Goal: Information Seeking & Learning: Learn about a topic

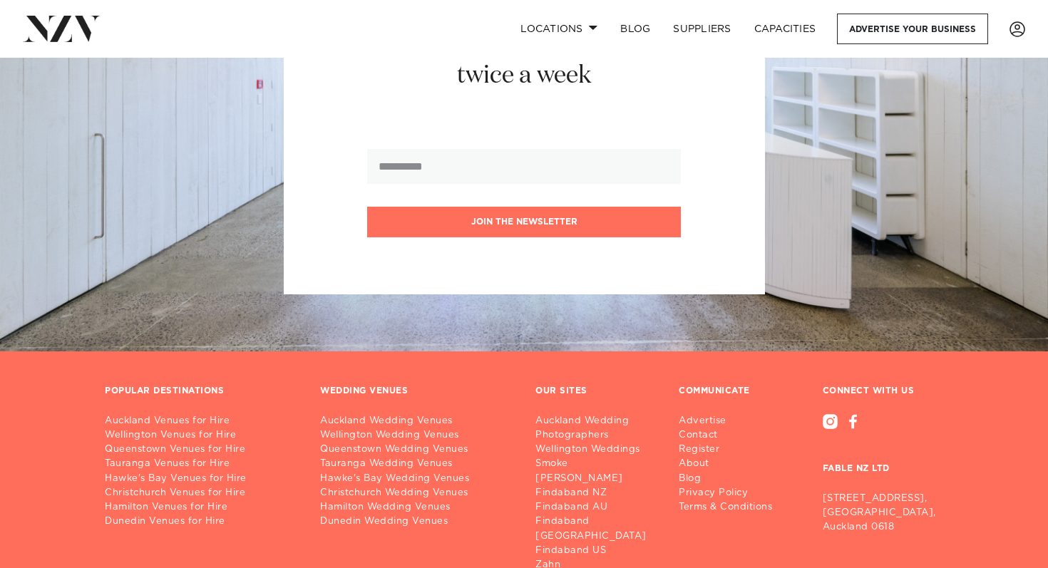
scroll to position [2671, 0]
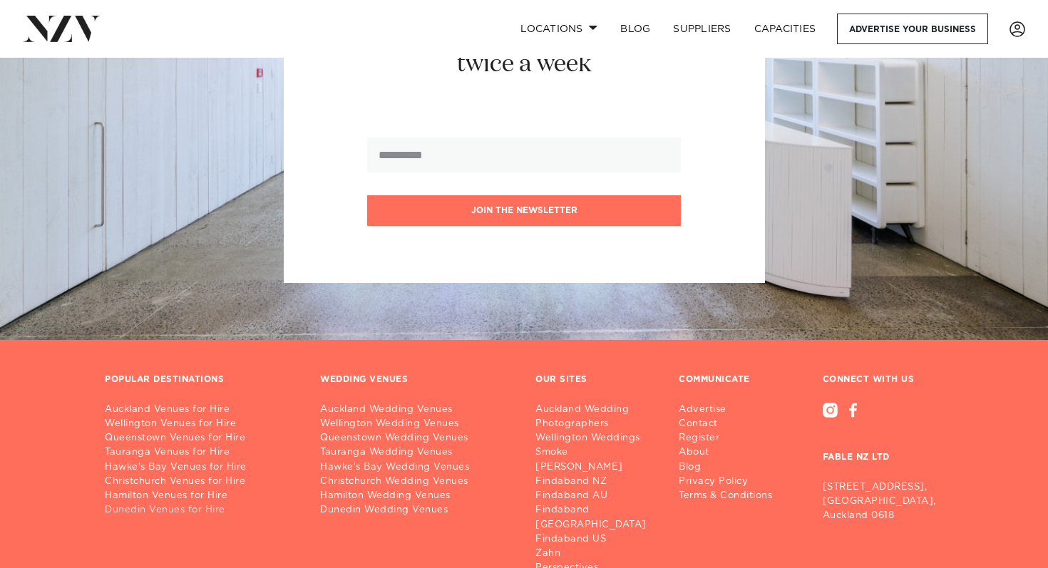
click at [195, 503] on link "Dunedin Venues for Hire" at bounding box center [201, 510] width 192 height 14
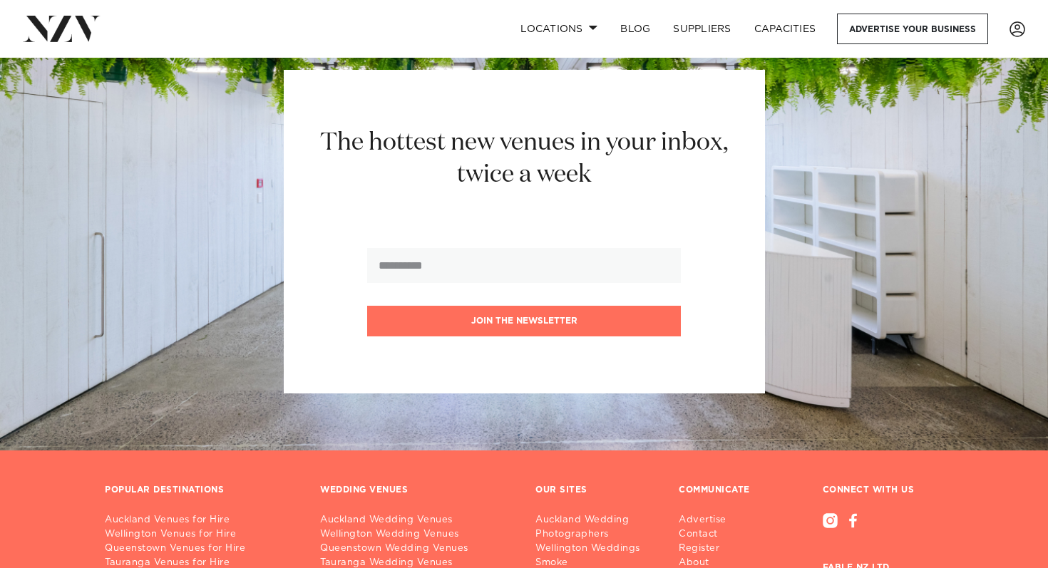
scroll to position [2776, 0]
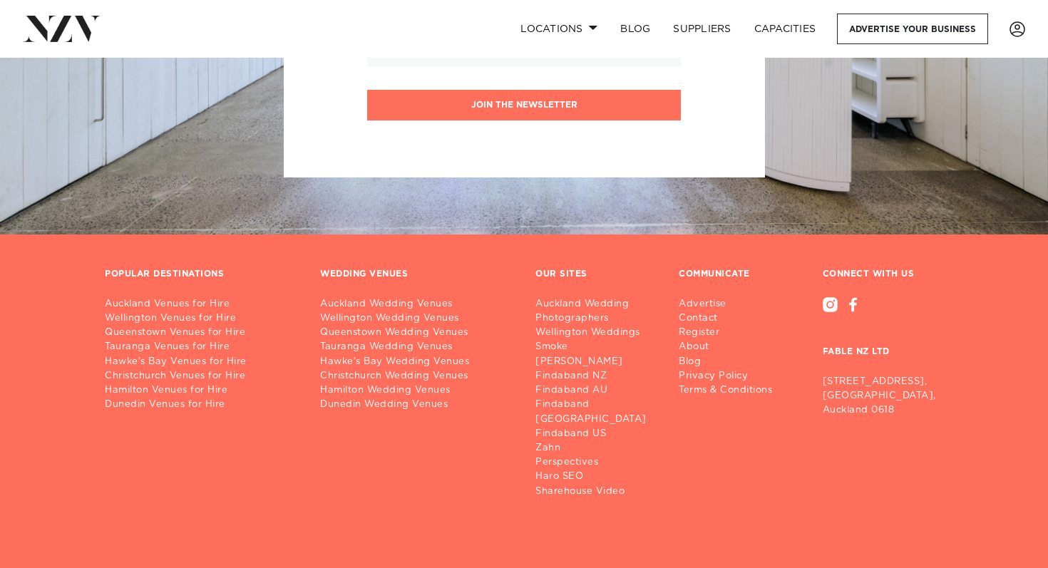
click at [190, 387] on div "POPULAR DESTINATIONS Auckland Venues for Hire Wellington Venues for Hire Queens…" at bounding box center [200, 384] width 215 height 230
click at [191, 398] on link "Dunedin Venues for Hire" at bounding box center [201, 405] width 192 height 14
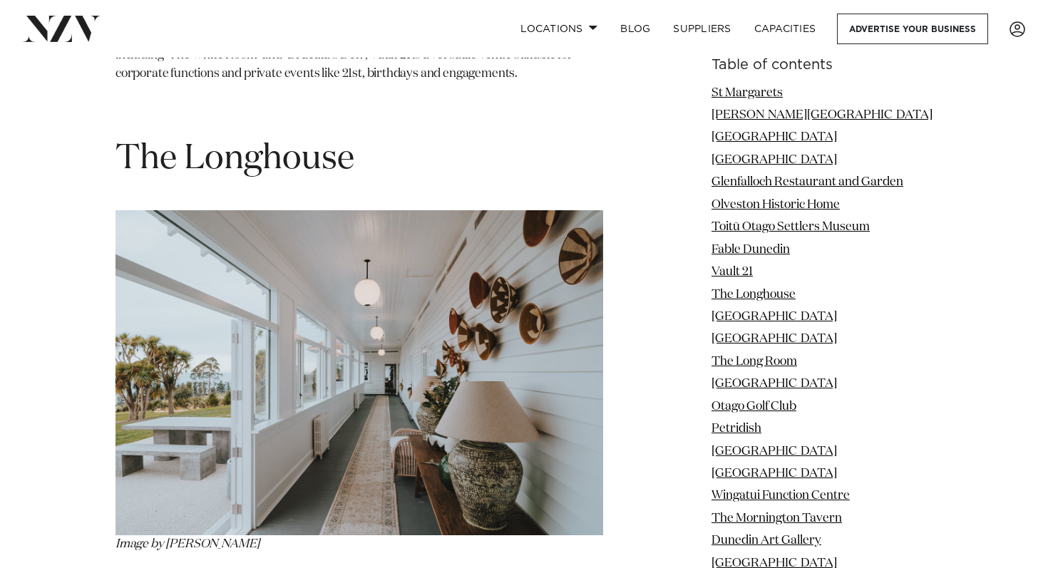
scroll to position [6849, 0]
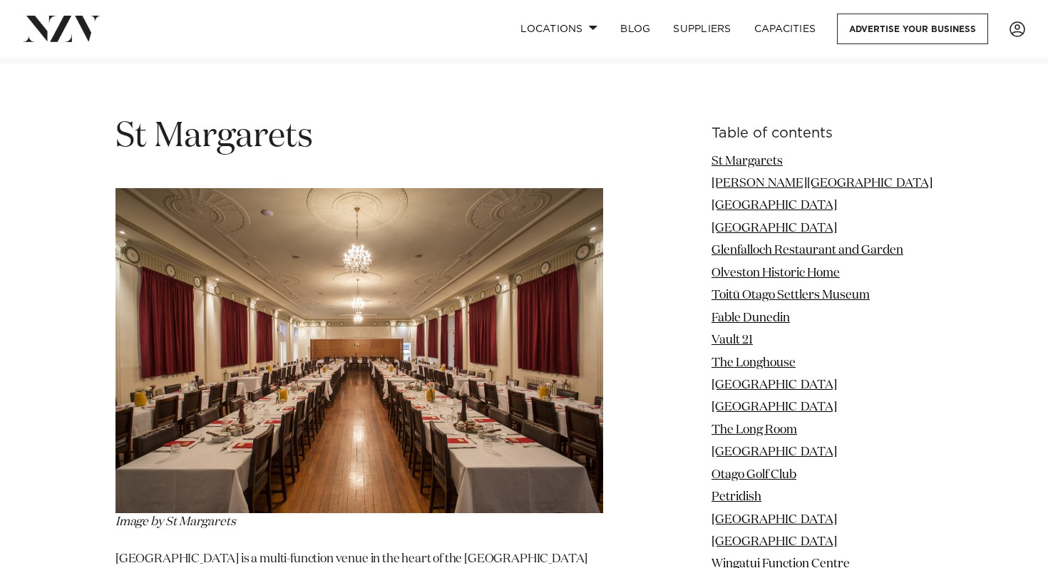
scroll to position [1752, 0]
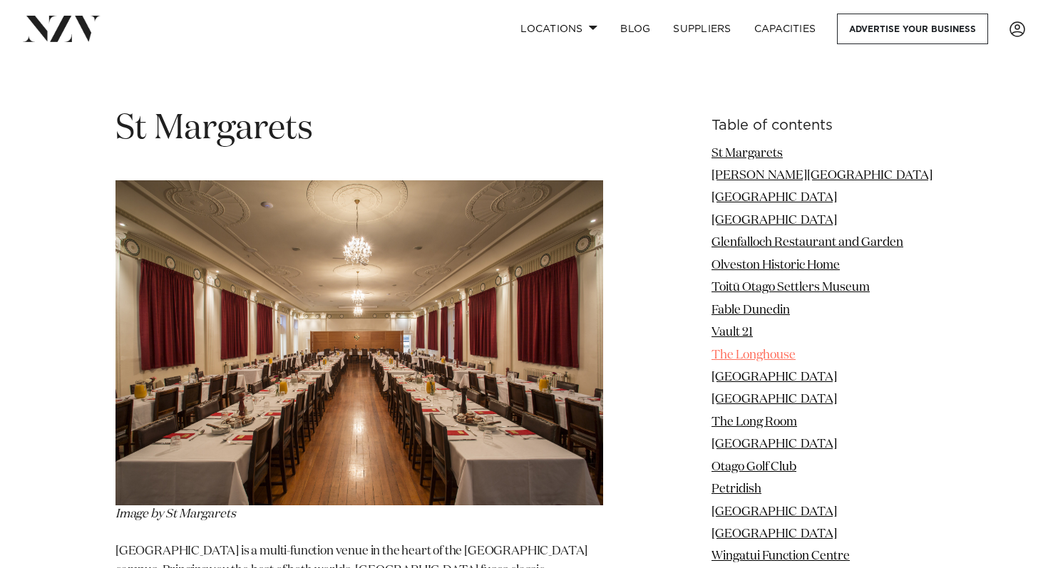
click at [769, 352] on link "The Longhouse" at bounding box center [753, 355] width 84 height 12
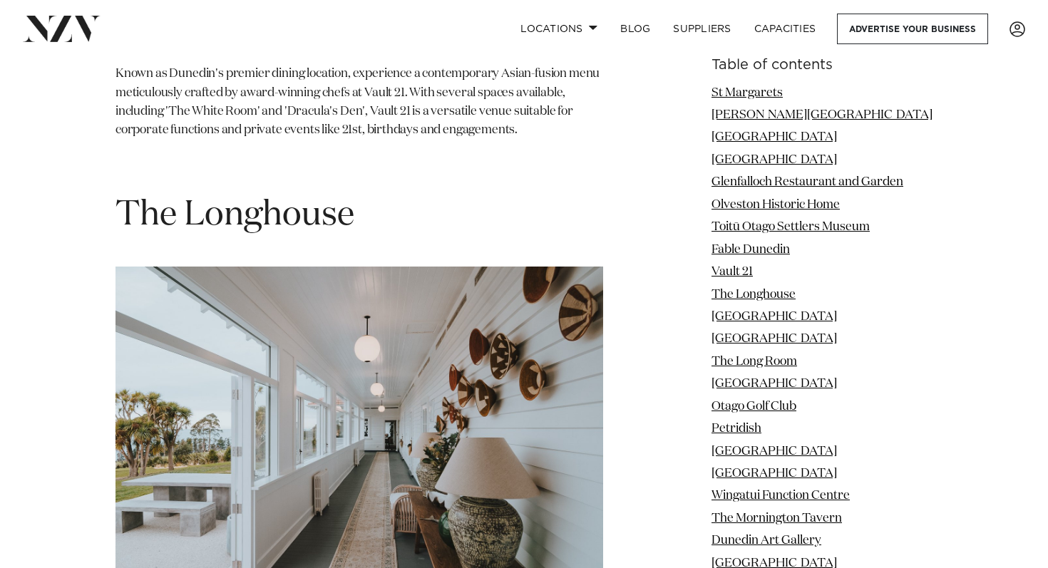
scroll to position [6789, 0]
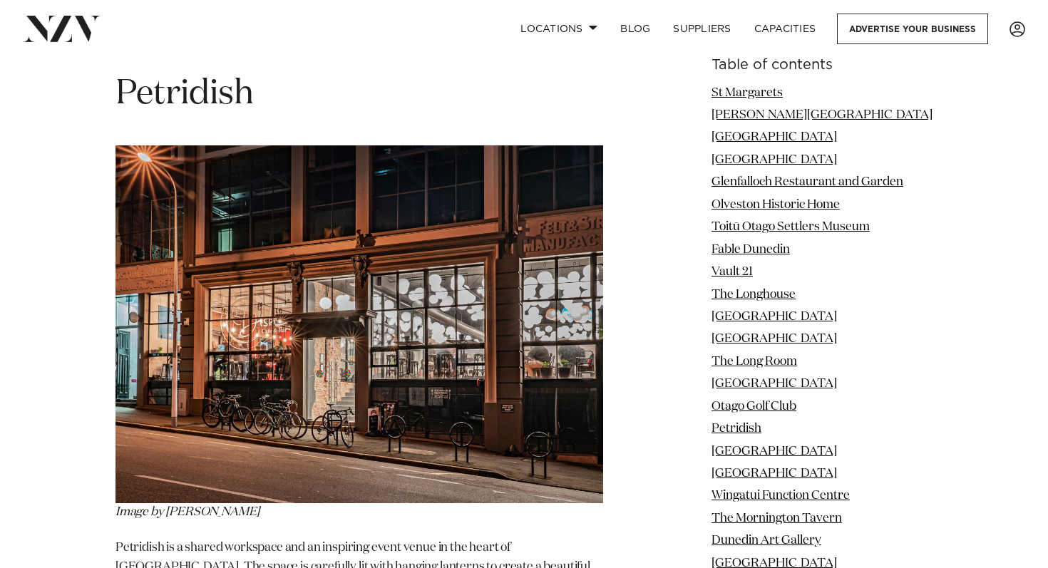
scroll to position [10224, 0]
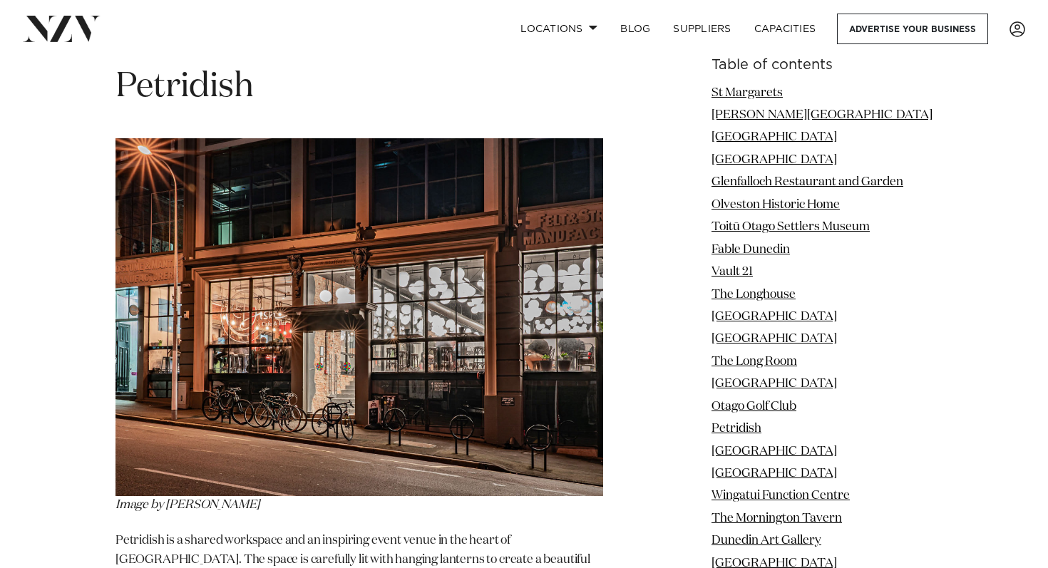
click at [191, 499] on em "Image by [PERSON_NAME]" at bounding box center [187, 505] width 144 height 12
copy em "Petridish"
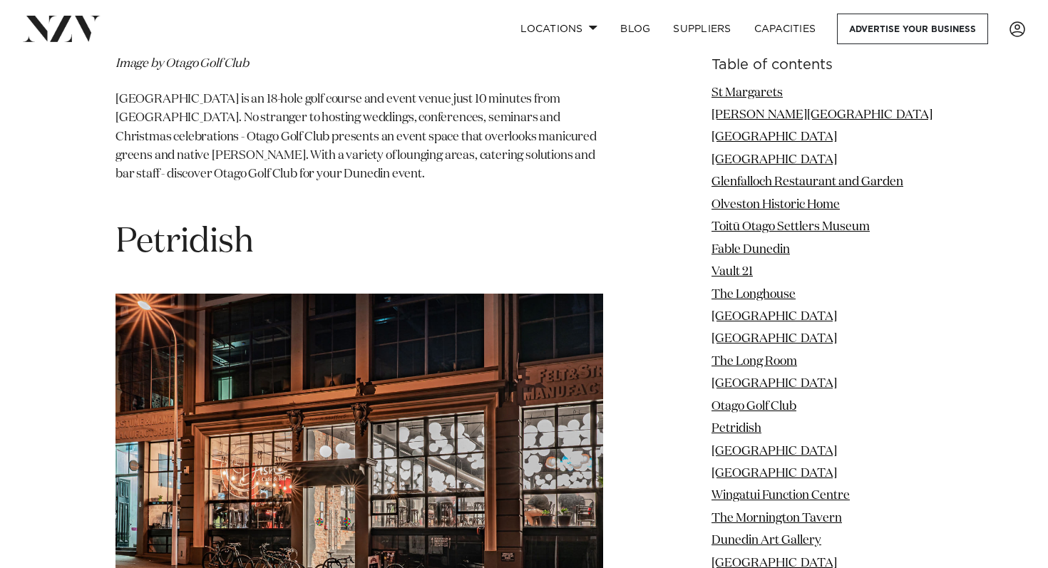
scroll to position [10068, 0]
click at [197, 221] on h1 "Petridish" at bounding box center [358, 243] width 487 height 45
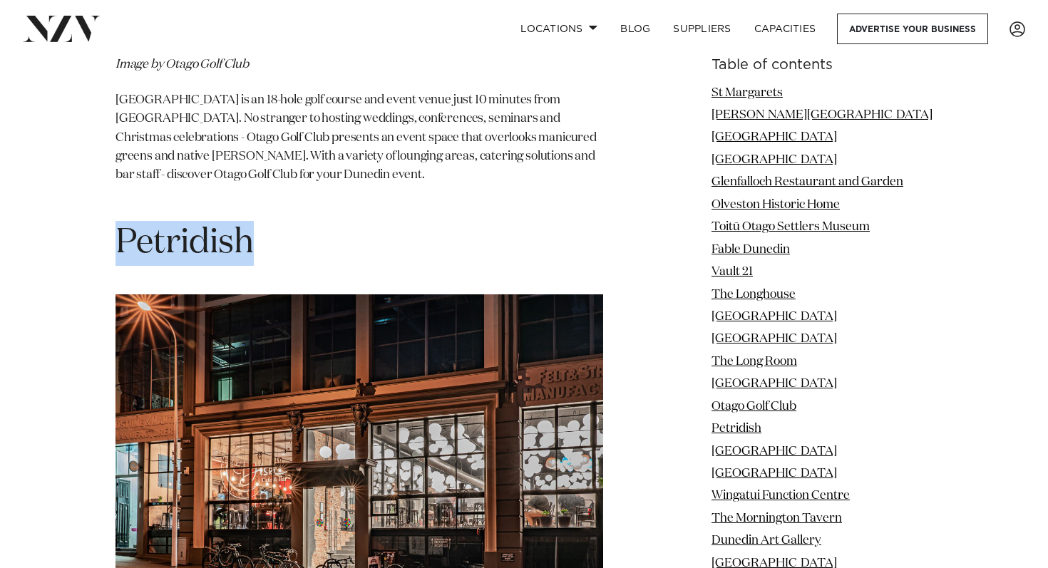
copy h1 "Petridish"
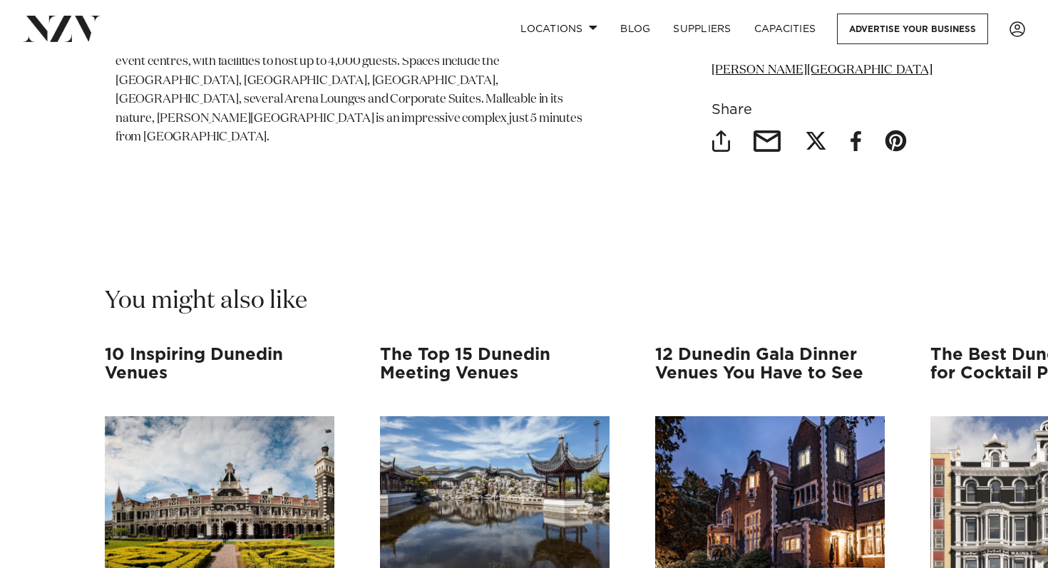
scroll to position [15538, 0]
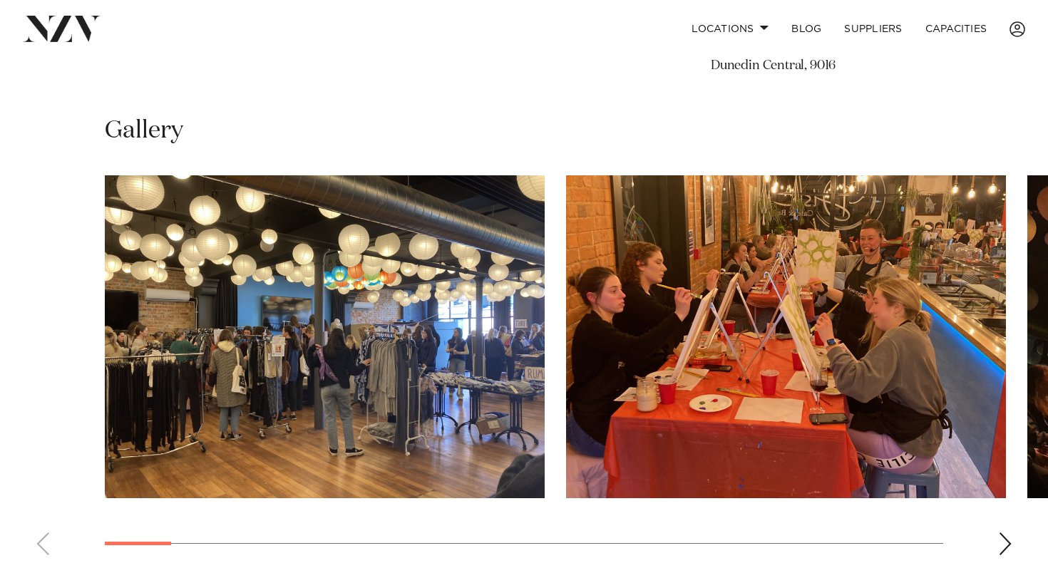
scroll to position [882, 0]
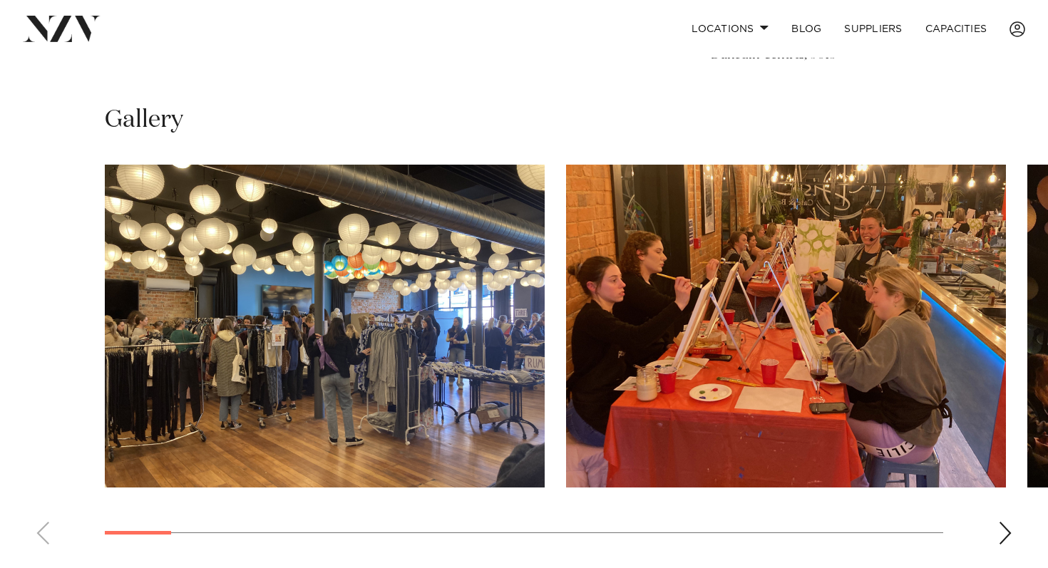
click at [1003, 529] on div "Next slide" at bounding box center [1005, 533] width 14 height 23
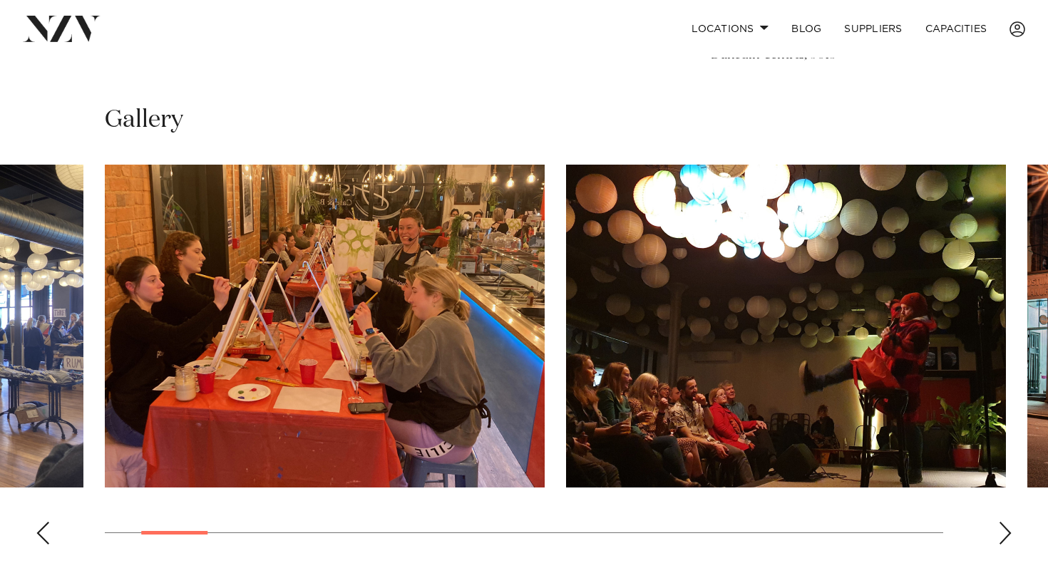
click at [1003, 529] on div "Next slide" at bounding box center [1005, 533] width 14 height 23
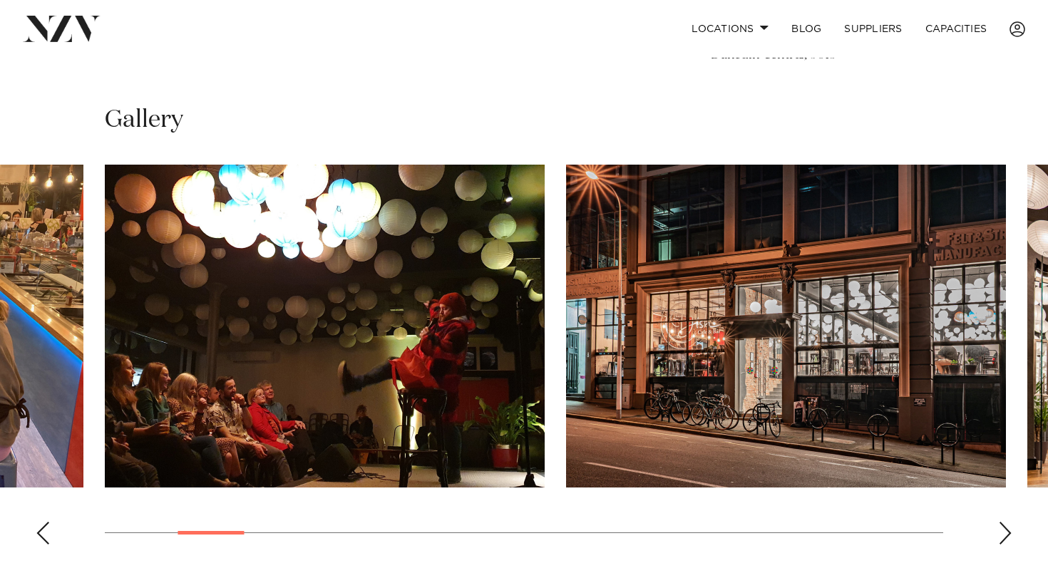
click at [1003, 529] on div "Next slide" at bounding box center [1005, 533] width 14 height 23
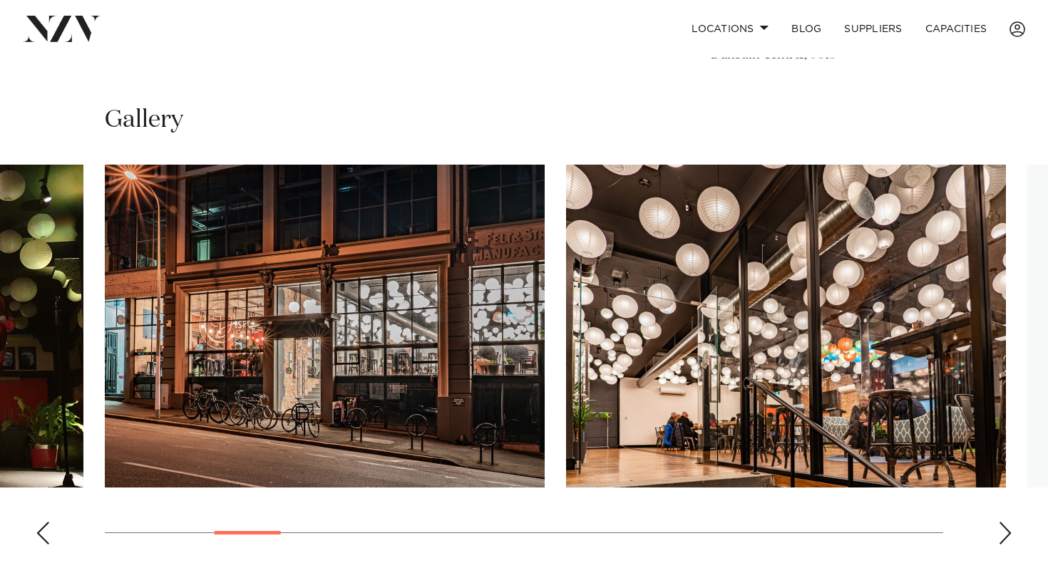
click at [1003, 529] on div "Next slide" at bounding box center [1005, 533] width 14 height 23
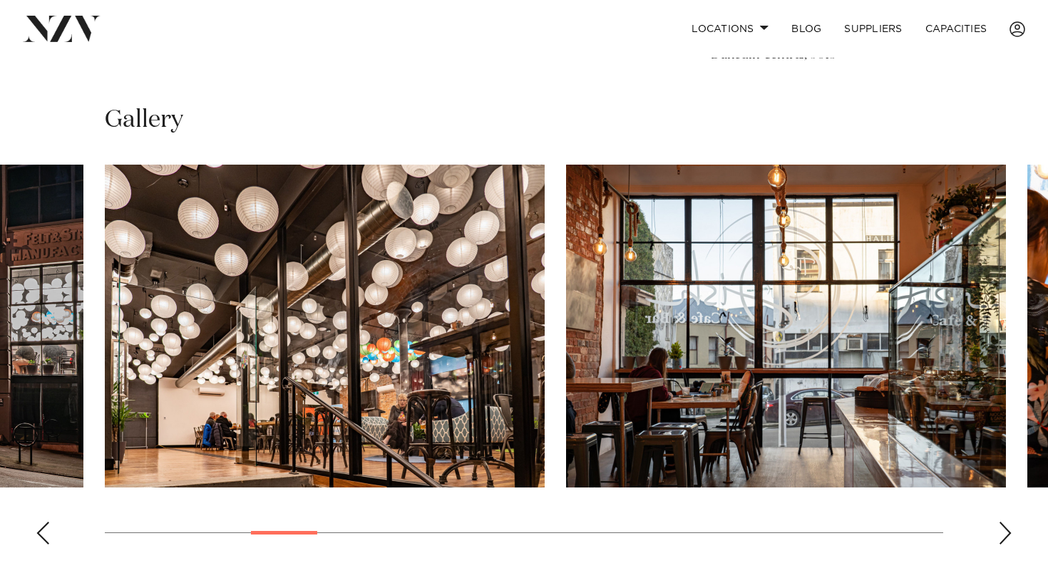
click at [1003, 529] on div "Next slide" at bounding box center [1005, 533] width 14 height 23
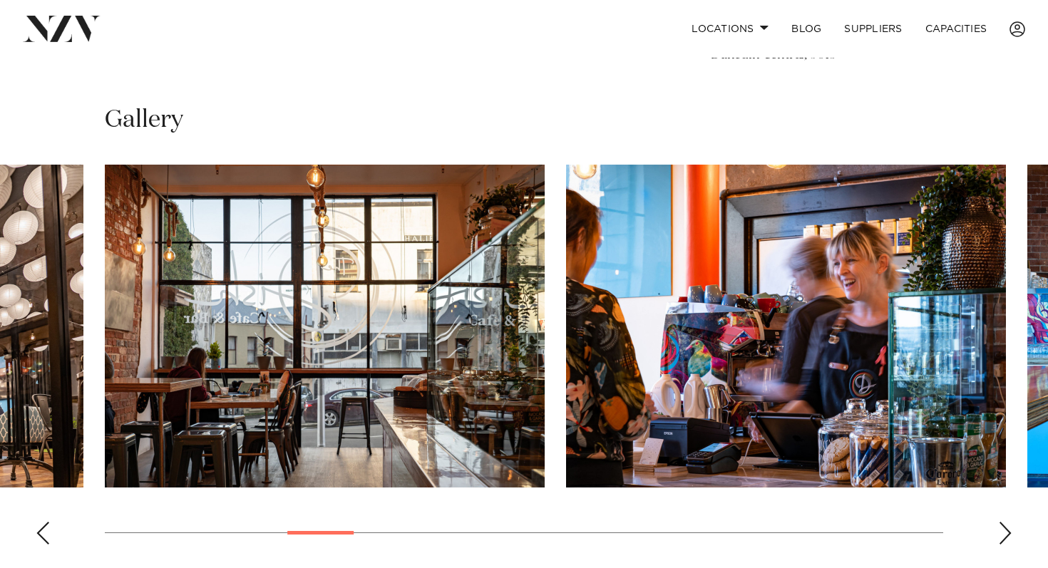
click at [1003, 529] on div "Next slide" at bounding box center [1005, 533] width 14 height 23
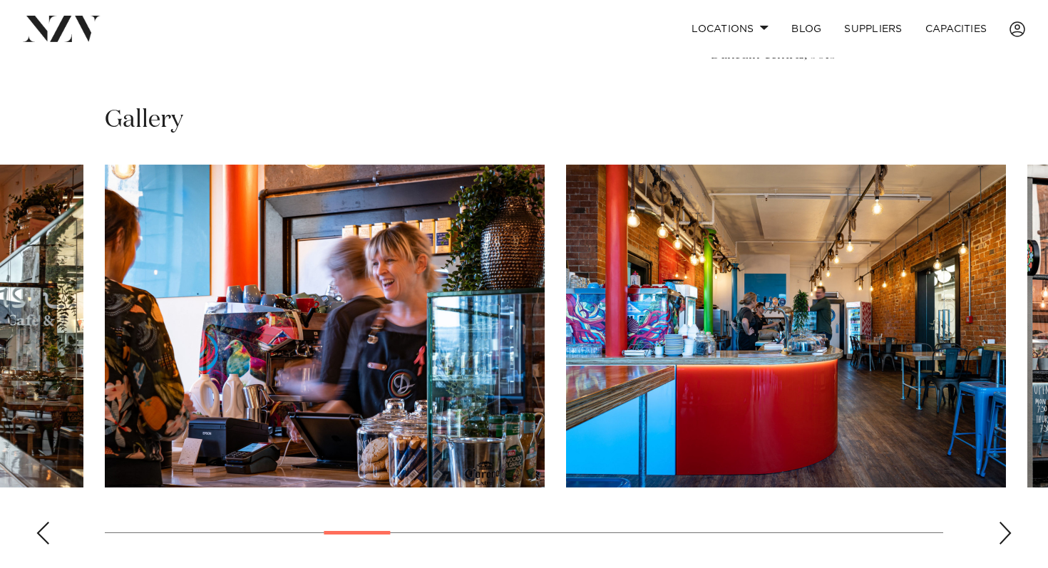
click at [1003, 529] on div "Next slide" at bounding box center [1005, 533] width 14 height 23
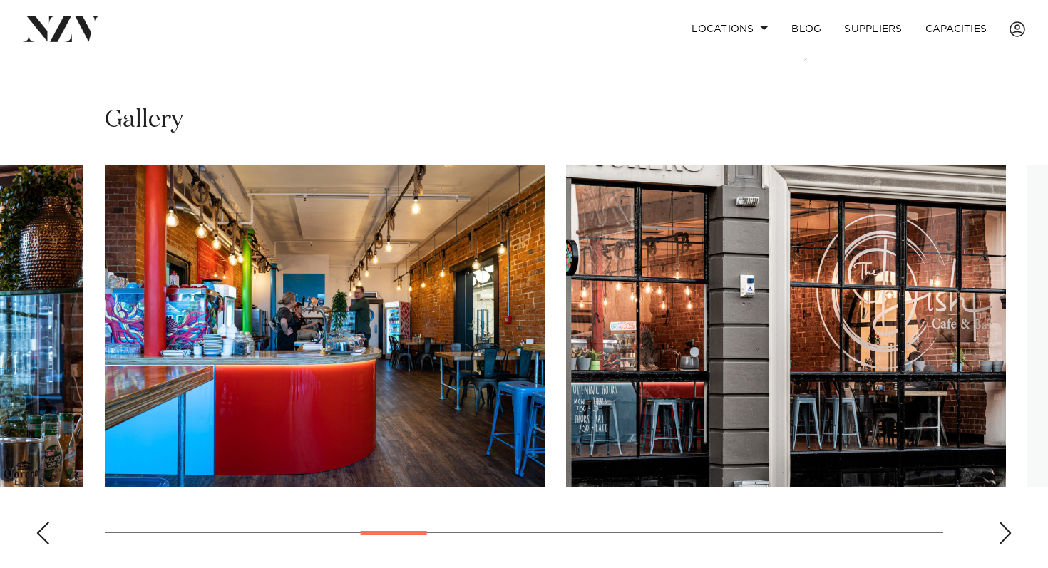
click at [1003, 529] on div "Next slide" at bounding box center [1005, 533] width 14 height 23
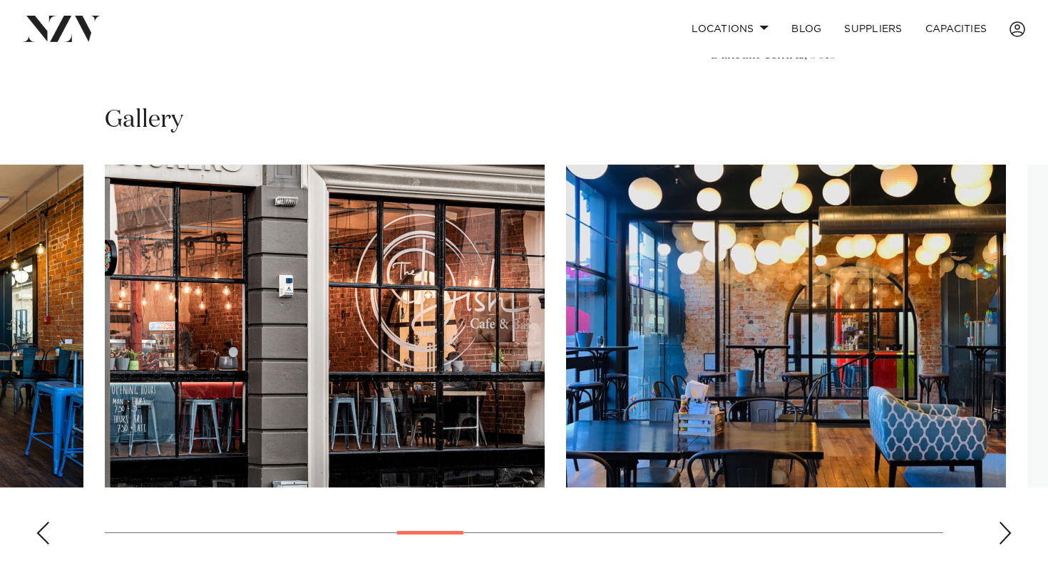
click at [1003, 529] on div "Next slide" at bounding box center [1005, 533] width 14 height 23
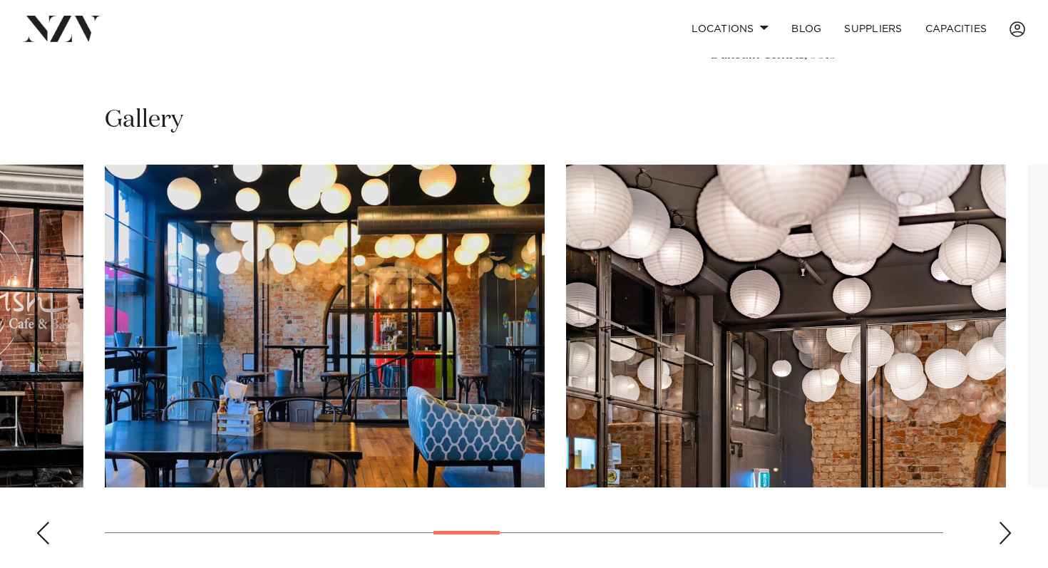
click at [1003, 529] on div "Next slide" at bounding box center [1005, 533] width 14 height 23
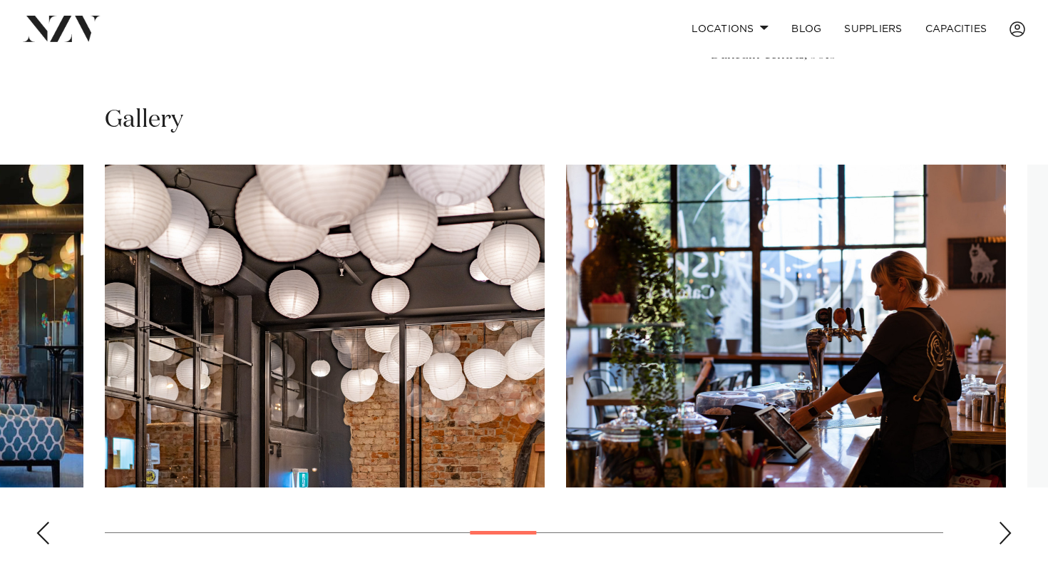
click at [1003, 529] on div "Next slide" at bounding box center [1005, 533] width 14 height 23
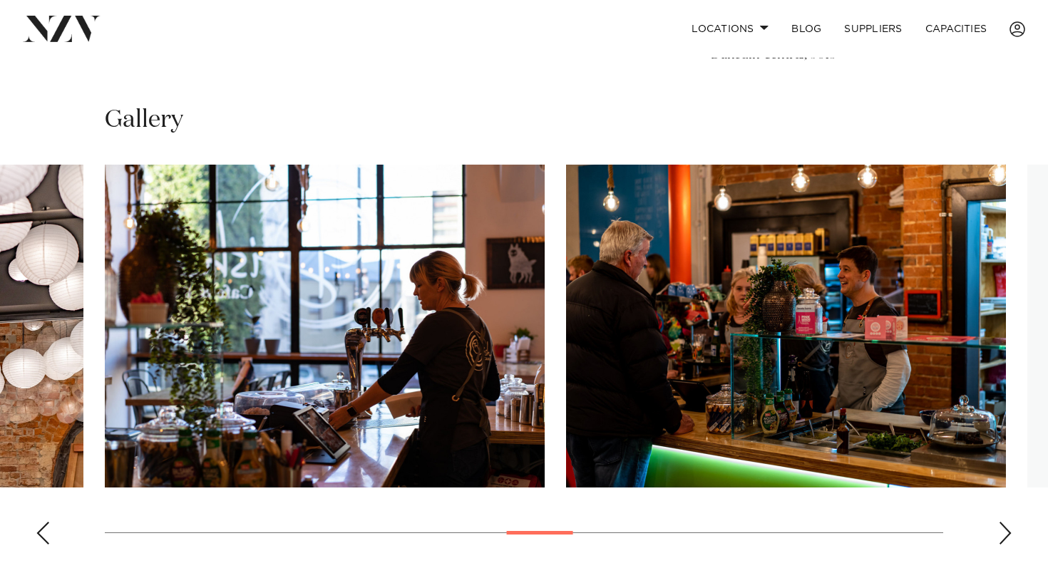
click at [1003, 529] on div "Next slide" at bounding box center [1005, 533] width 14 height 23
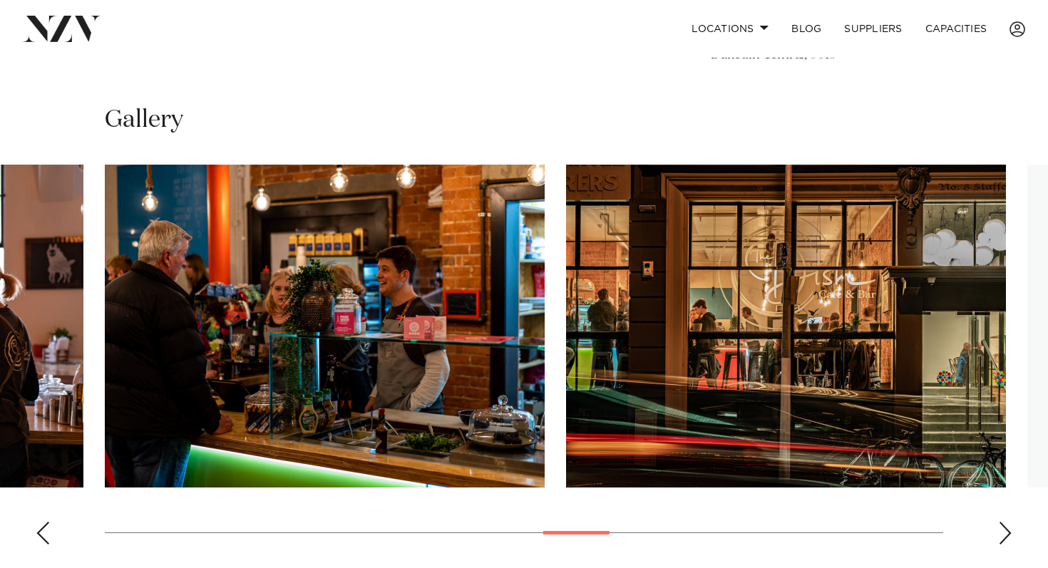
click at [1003, 529] on div "Next slide" at bounding box center [1005, 533] width 14 height 23
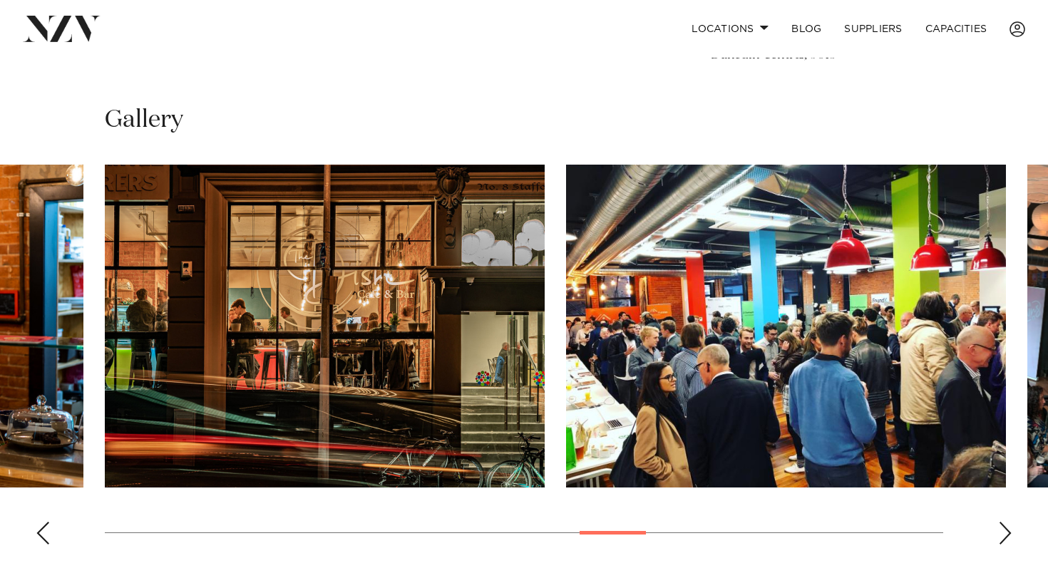
click at [1003, 529] on div "Next slide" at bounding box center [1005, 533] width 14 height 23
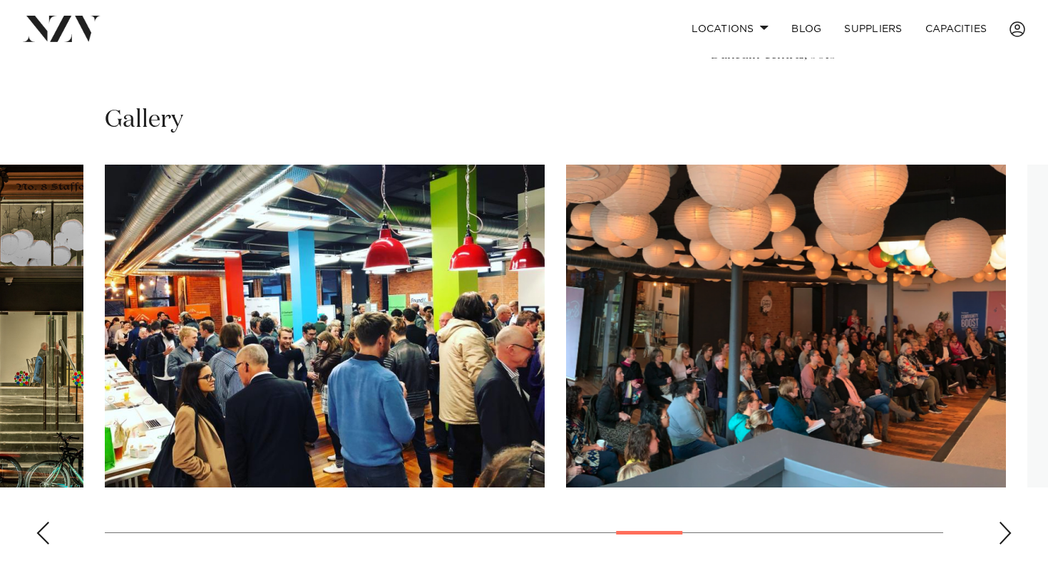
click at [1003, 529] on div "Next slide" at bounding box center [1005, 533] width 14 height 23
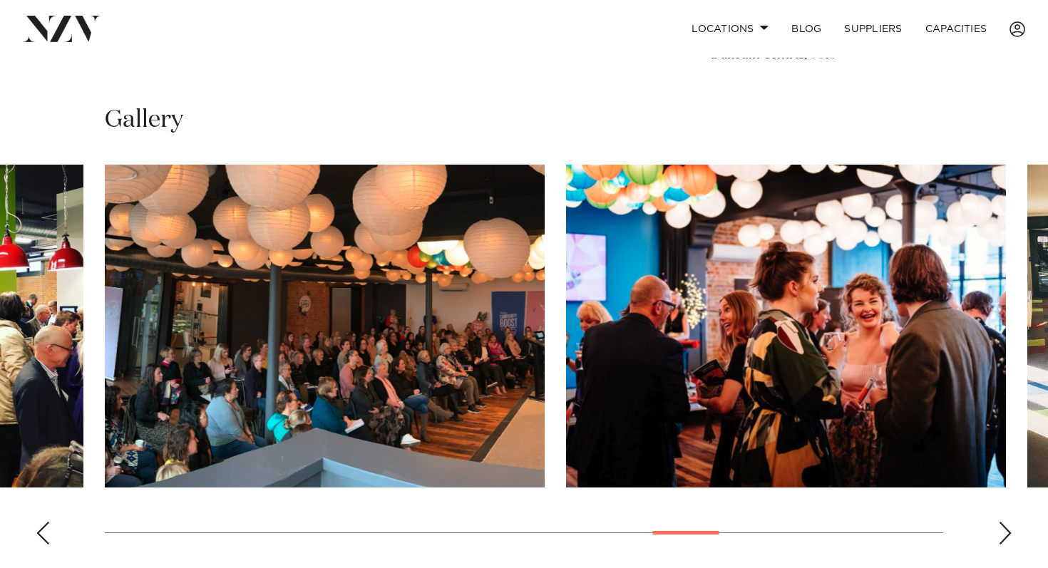
click at [1003, 529] on div "Next slide" at bounding box center [1005, 533] width 14 height 23
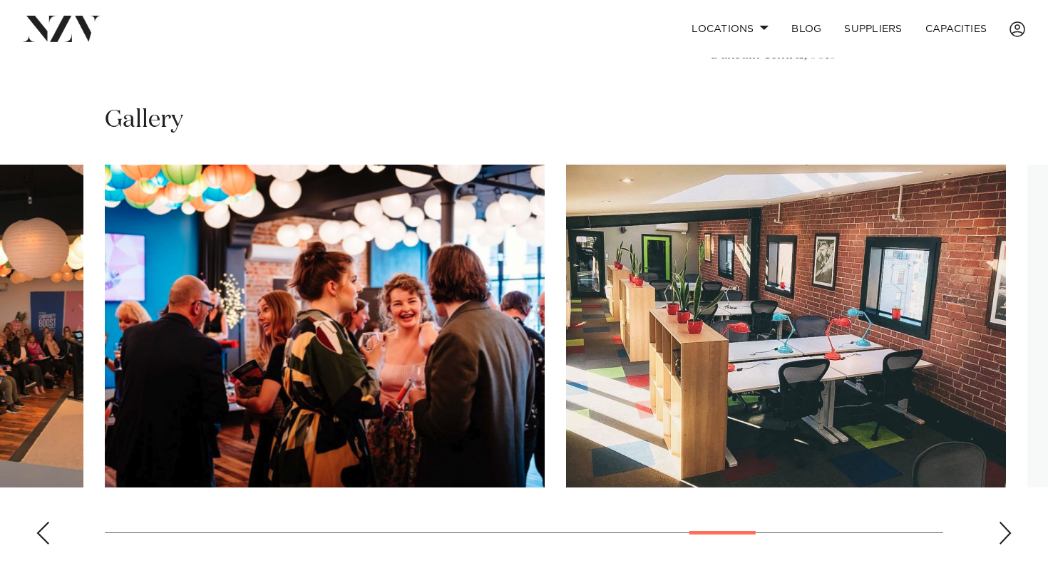
click at [1003, 529] on div "Next slide" at bounding box center [1005, 533] width 14 height 23
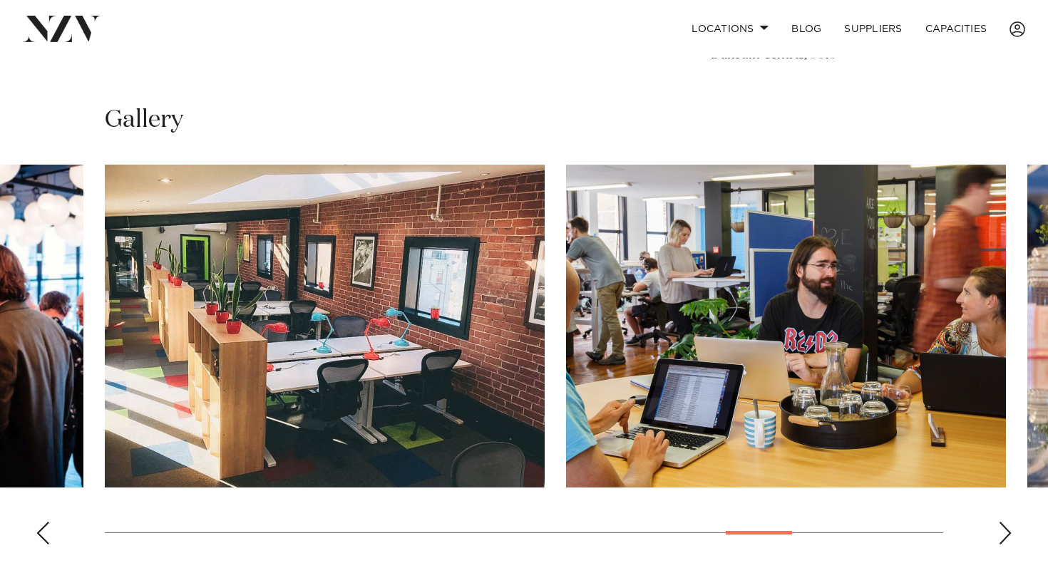
click at [1003, 529] on div "Next slide" at bounding box center [1005, 533] width 14 height 23
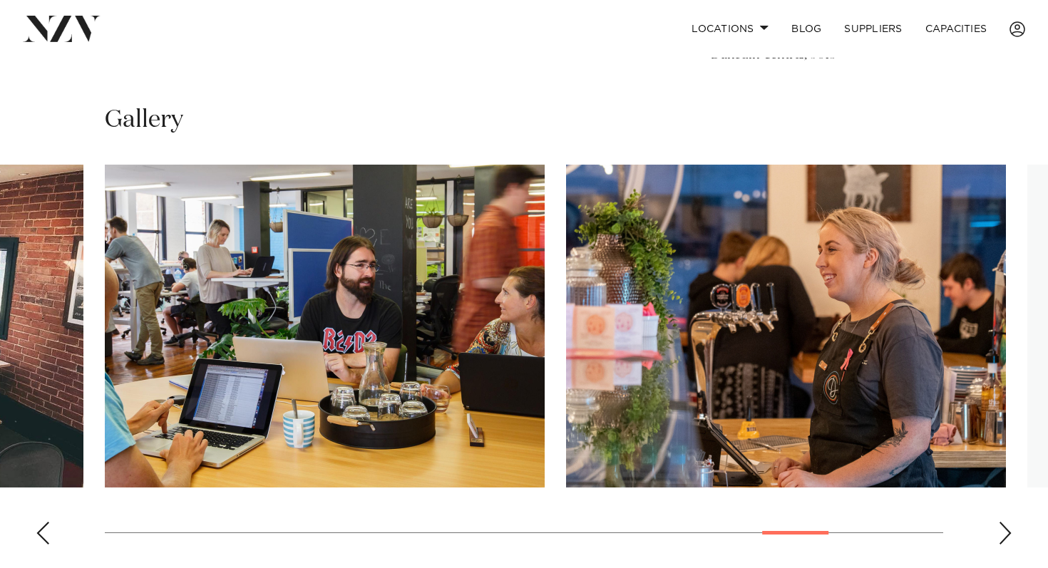
click at [1003, 529] on div "Next slide" at bounding box center [1005, 533] width 14 height 23
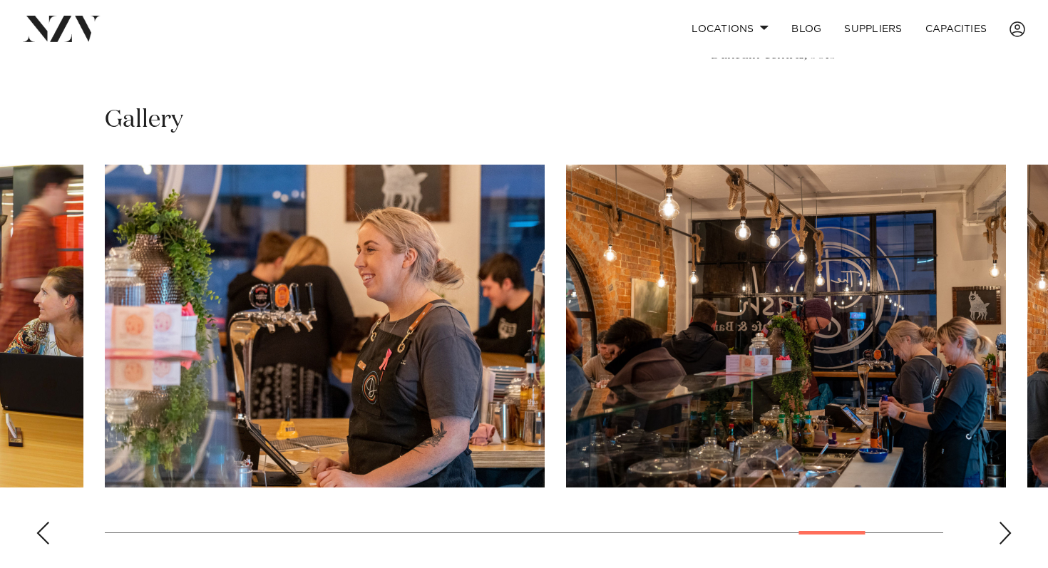
click at [1003, 529] on div "Next slide" at bounding box center [1005, 533] width 14 height 23
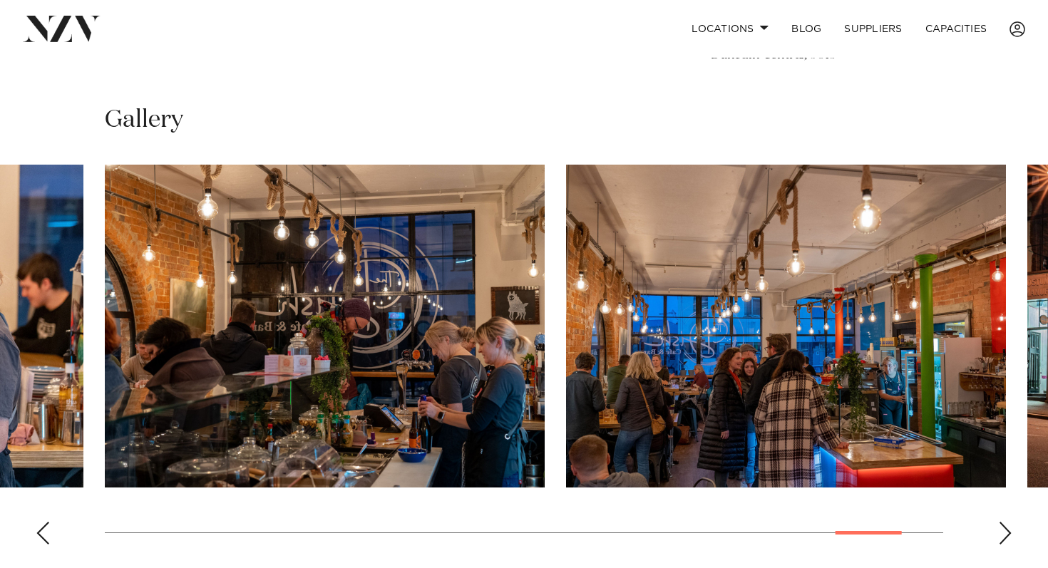
click at [1003, 529] on div "Next slide" at bounding box center [1005, 533] width 14 height 23
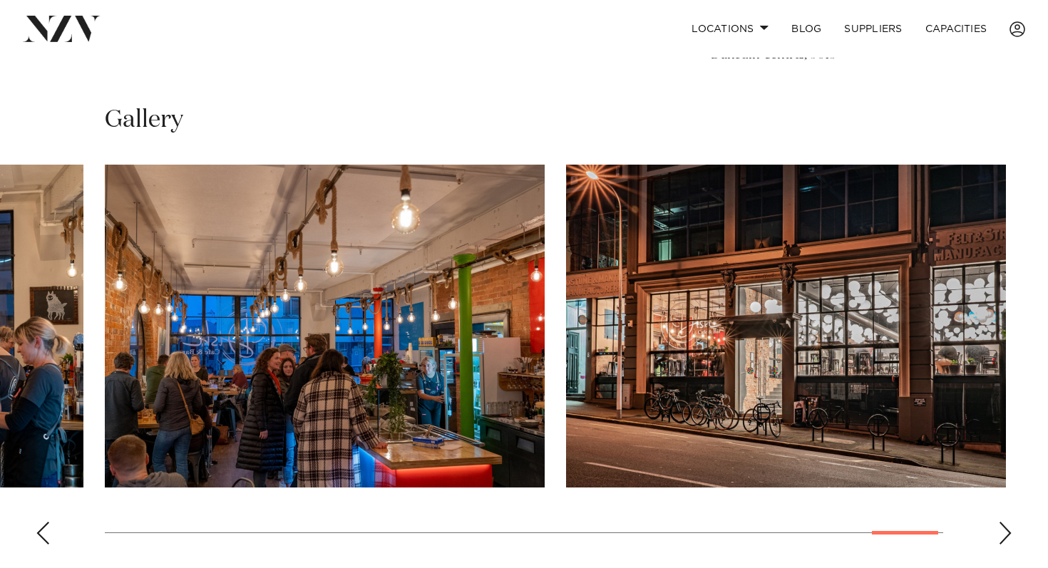
click at [1003, 529] on div "Next slide" at bounding box center [1005, 533] width 14 height 23
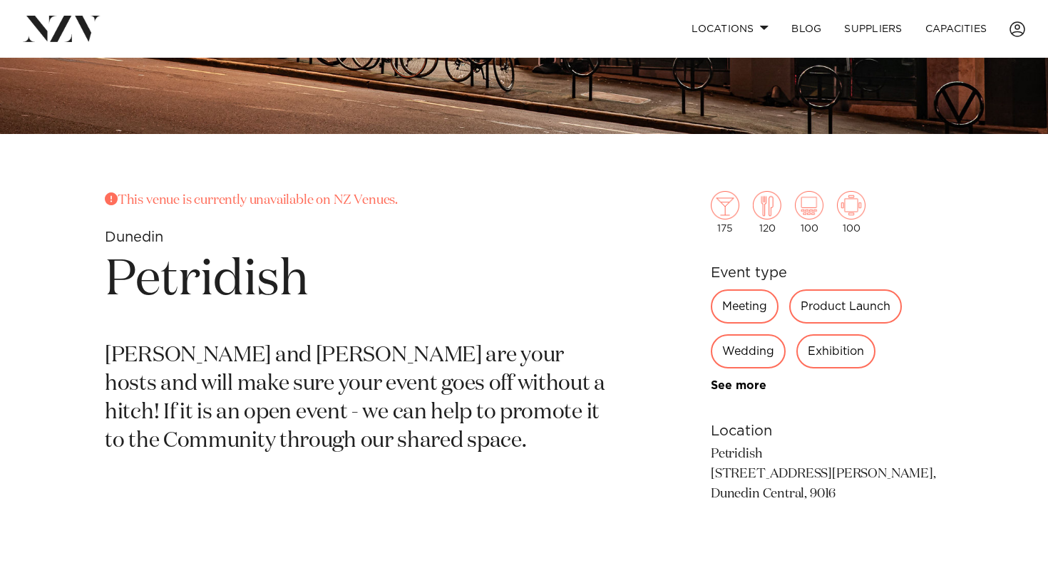
scroll to position [401, 0]
